Goal: Task Accomplishment & Management: Complete application form

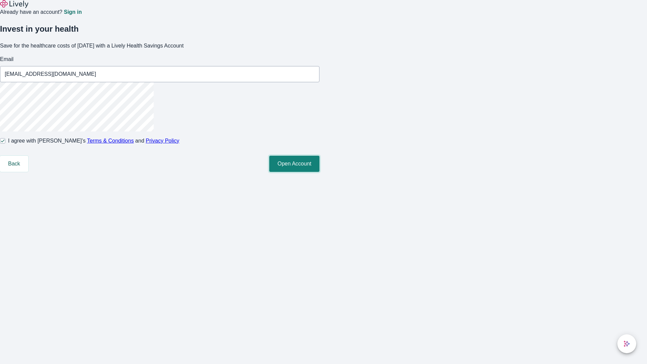
click at [320, 172] on button "Open Account" at bounding box center [294, 164] width 50 height 16
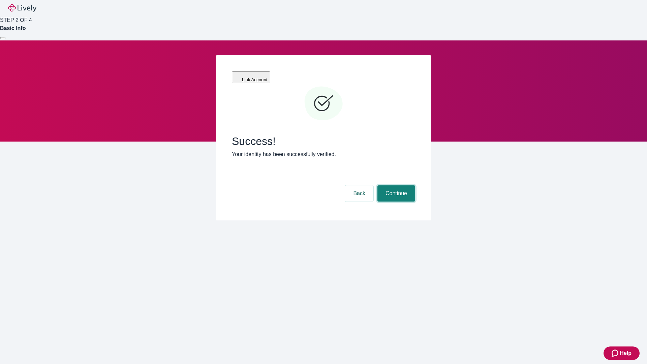
click at [395, 185] on button "Continue" at bounding box center [397, 193] width 38 height 16
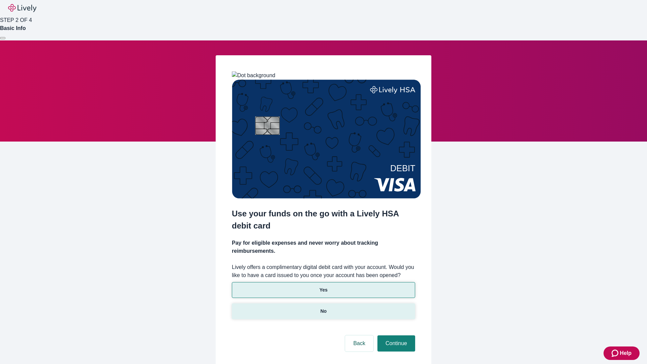
click at [323, 308] on p "No" at bounding box center [324, 311] width 6 height 7
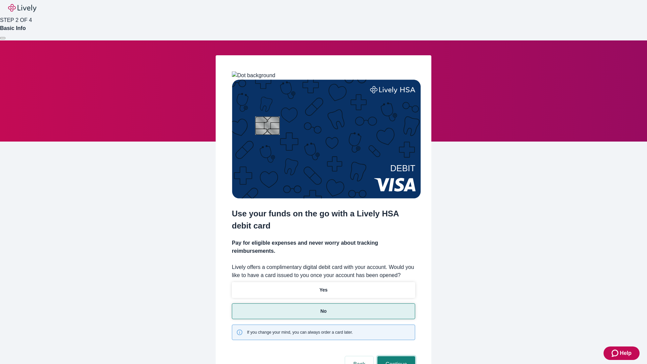
click at [395, 356] on button "Continue" at bounding box center [397, 364] width 38 height 16
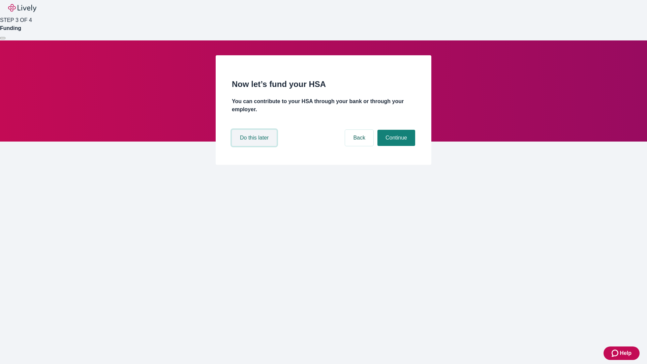
click at [255, 146] on button "Do this later" at bounding box center [254, 138] width 45 height 16
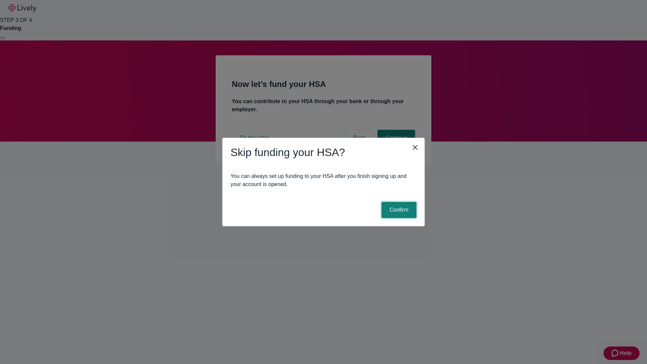
click at [398, 210] on button "Confirm" at bounding box center [399, 210] width 35 height 16
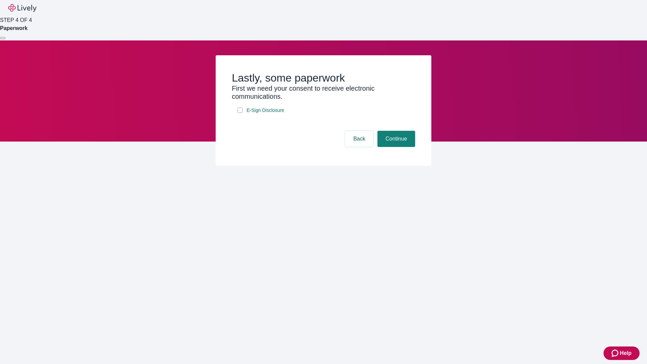
click at [240, 113] on input "E-Sign Disclosure" at bounding box center [239, 110] width 5 height 5
checkbox input "true"
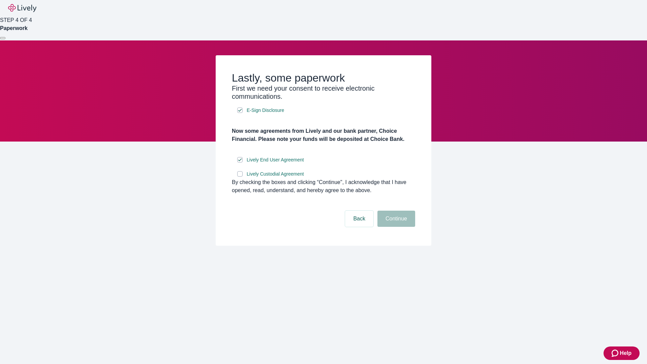
click at [240, 177] on input "Lively Custodial Agreement" at bounding box center [239, 173] width 5 height 5
checkbox input "true"
click at [395, 227] on button "Continue" at bounding box center [397, 219] width 38 height 16
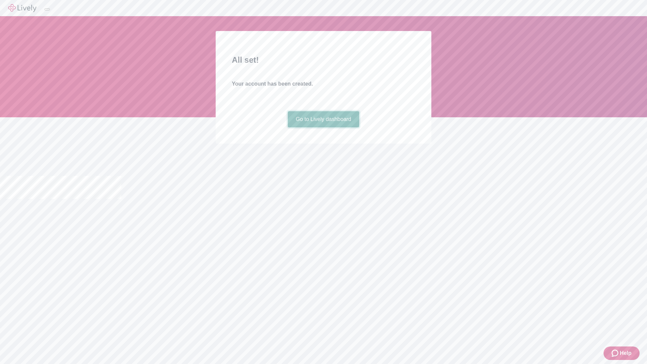
click at [323, 127] on link "Go to Lively dashboard" at bounding box center [324, 119] width 72 height 16
